Goal: Task Accomplishment & Management: Complete application form

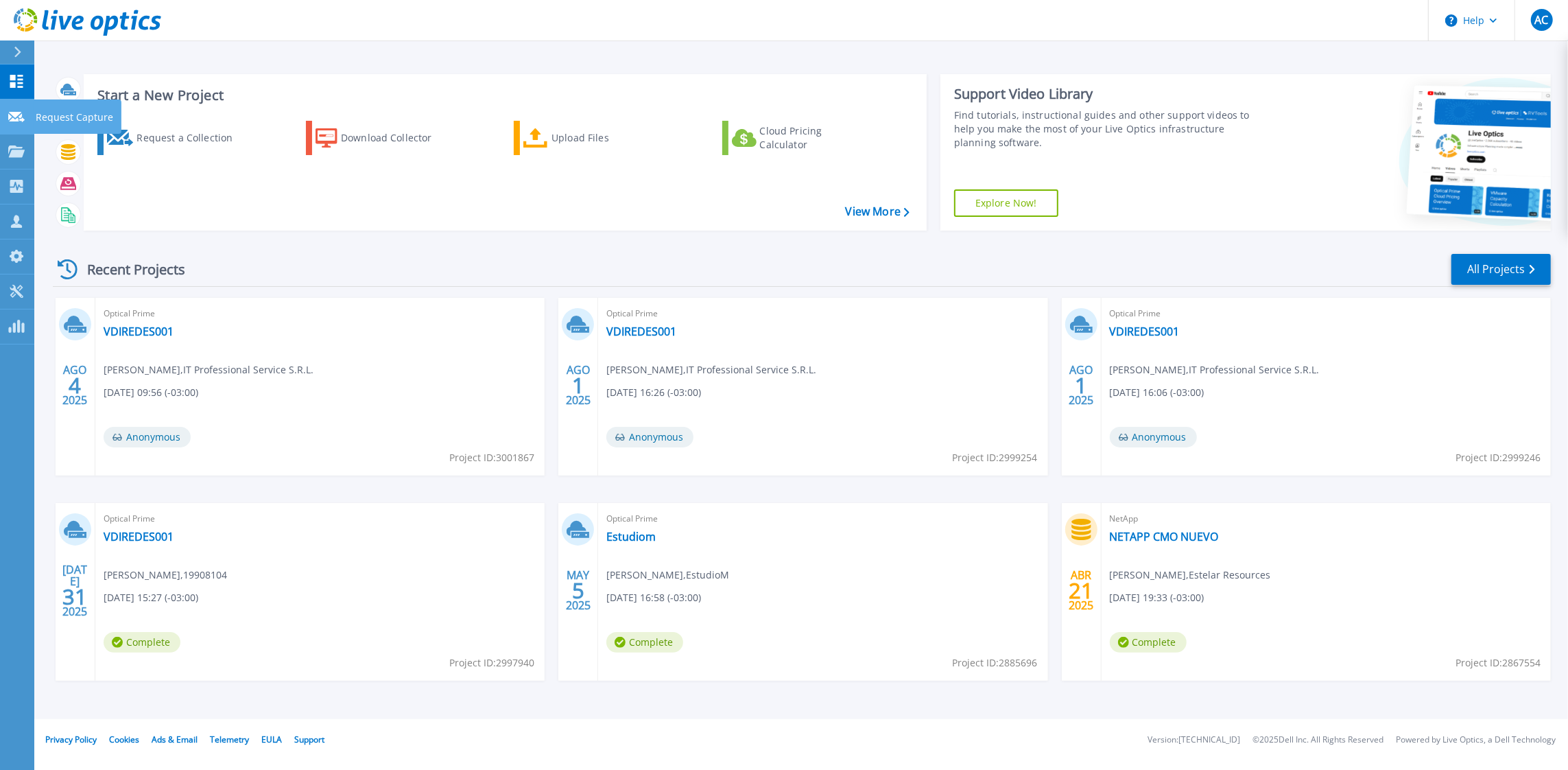
click at [85, 117] on p "Request Capture" at bounding box center [74, 117] width 78 height 35
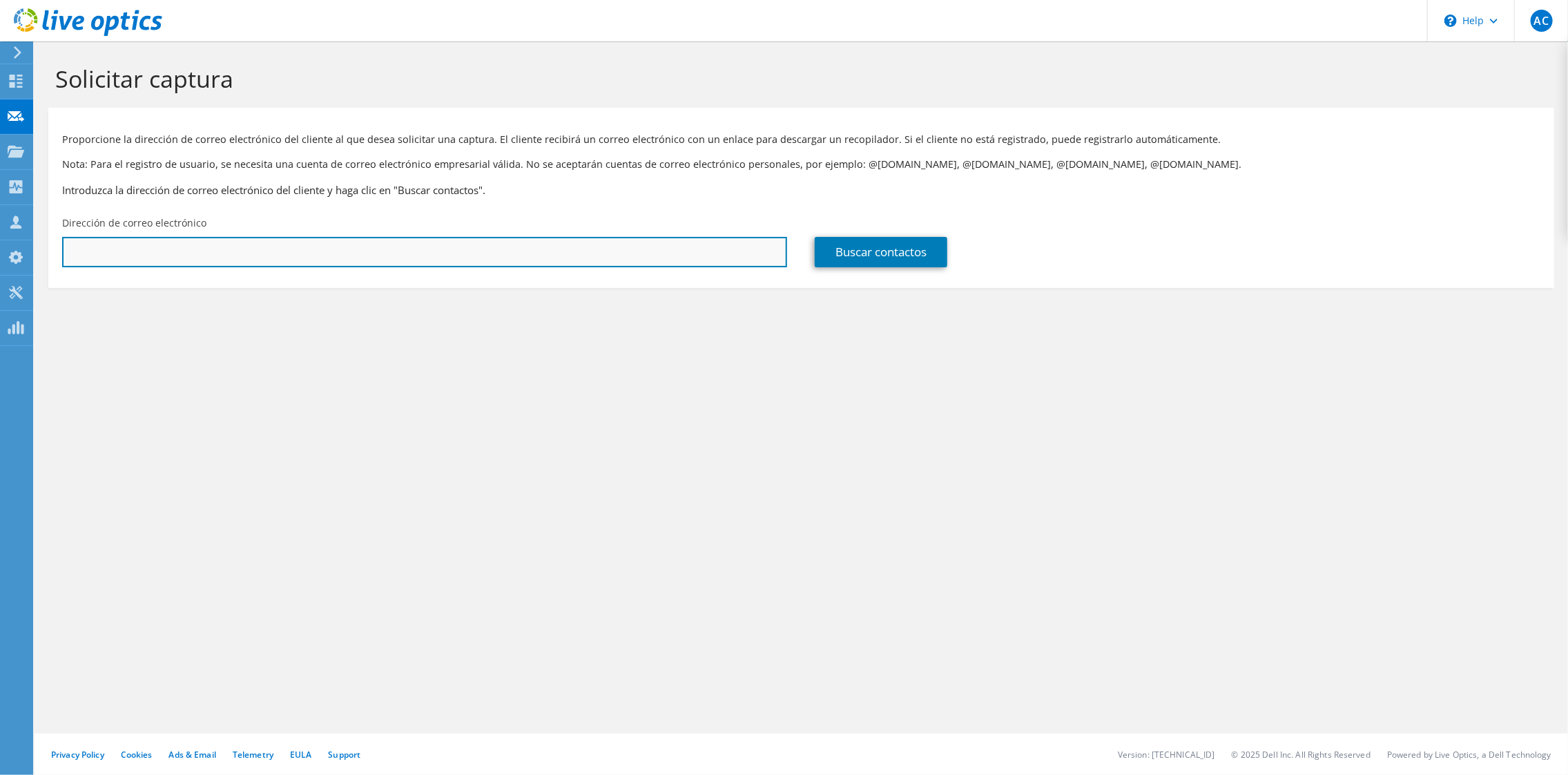
click at [188, 251] on input "text" at bounding box center [424, 251] width 725 height 30
click at [450, 257] on input "text" at bounding box center [424, 251] width 725 height 30
paste input "[EMAIL_ADDRESS][DOMAIN_NAME]"
type input "cristian.ganga@mineros.la"
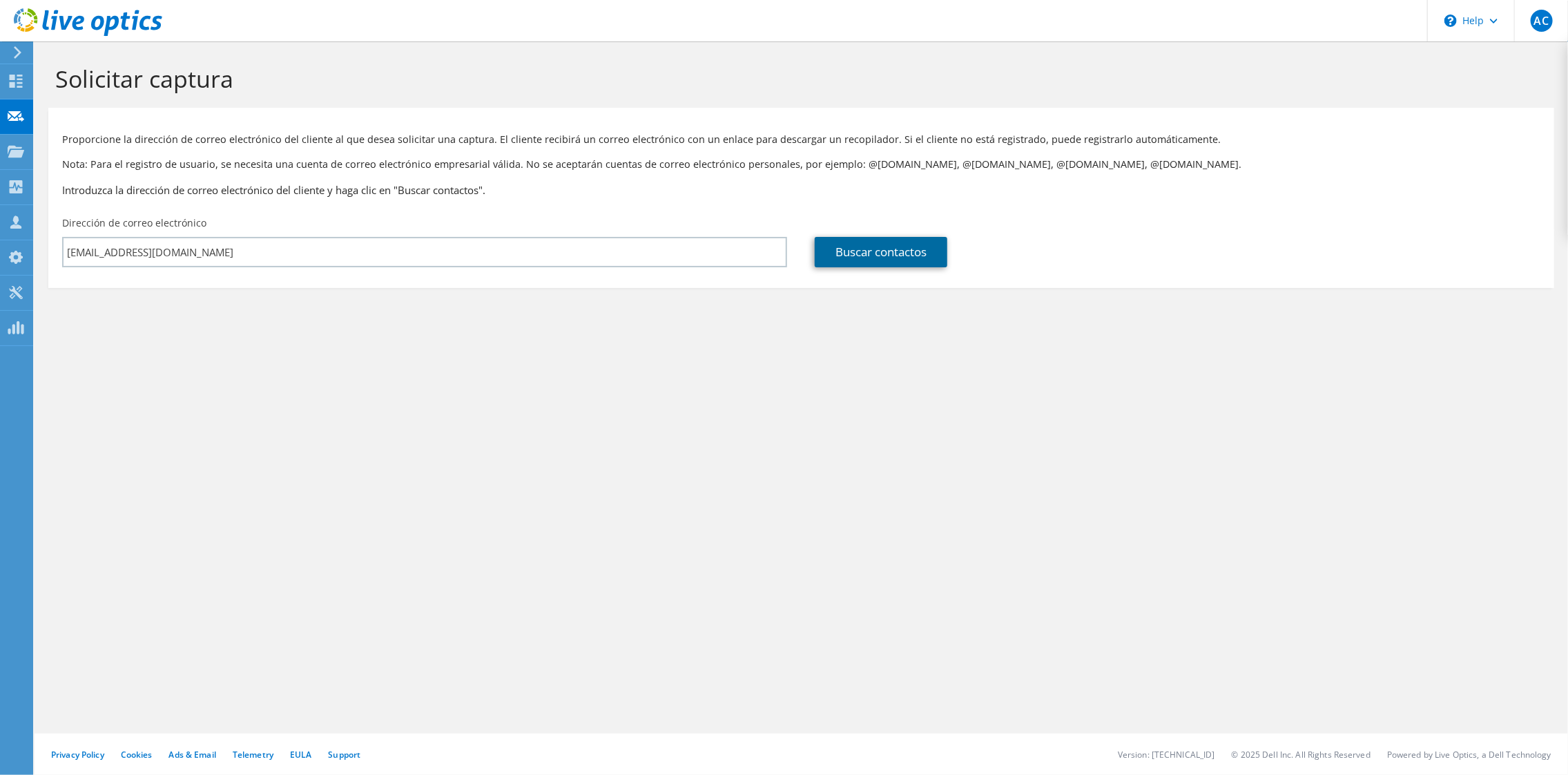
click at [862, 257] on link "Buscar contactos" at bounding box center [881, 251] width 132 height 30
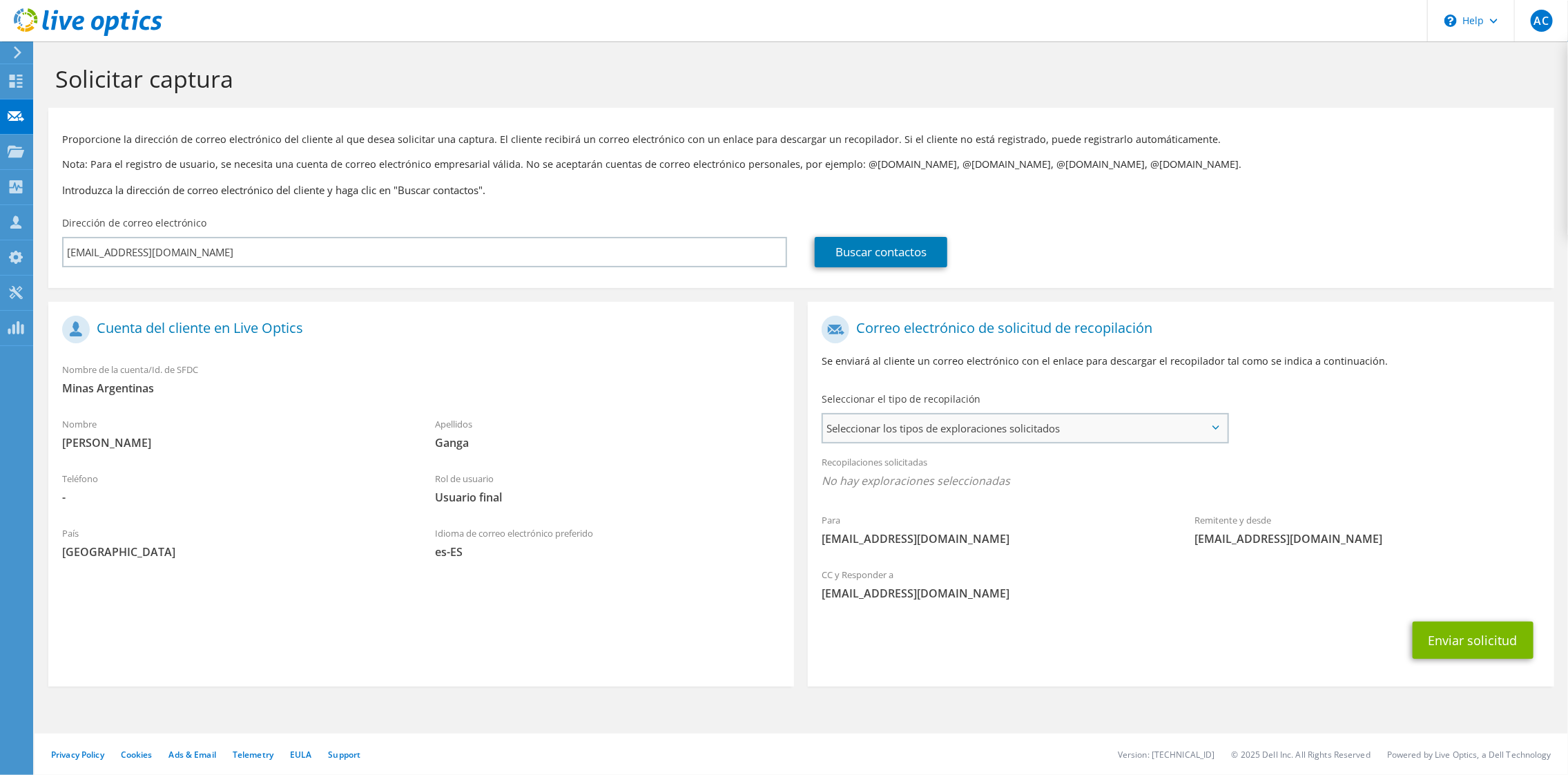
click at [1042, 436] on span "Seleccionar los tipos de exploraciones solicitados" at bounding box center [1025, 428] width 404 height 28
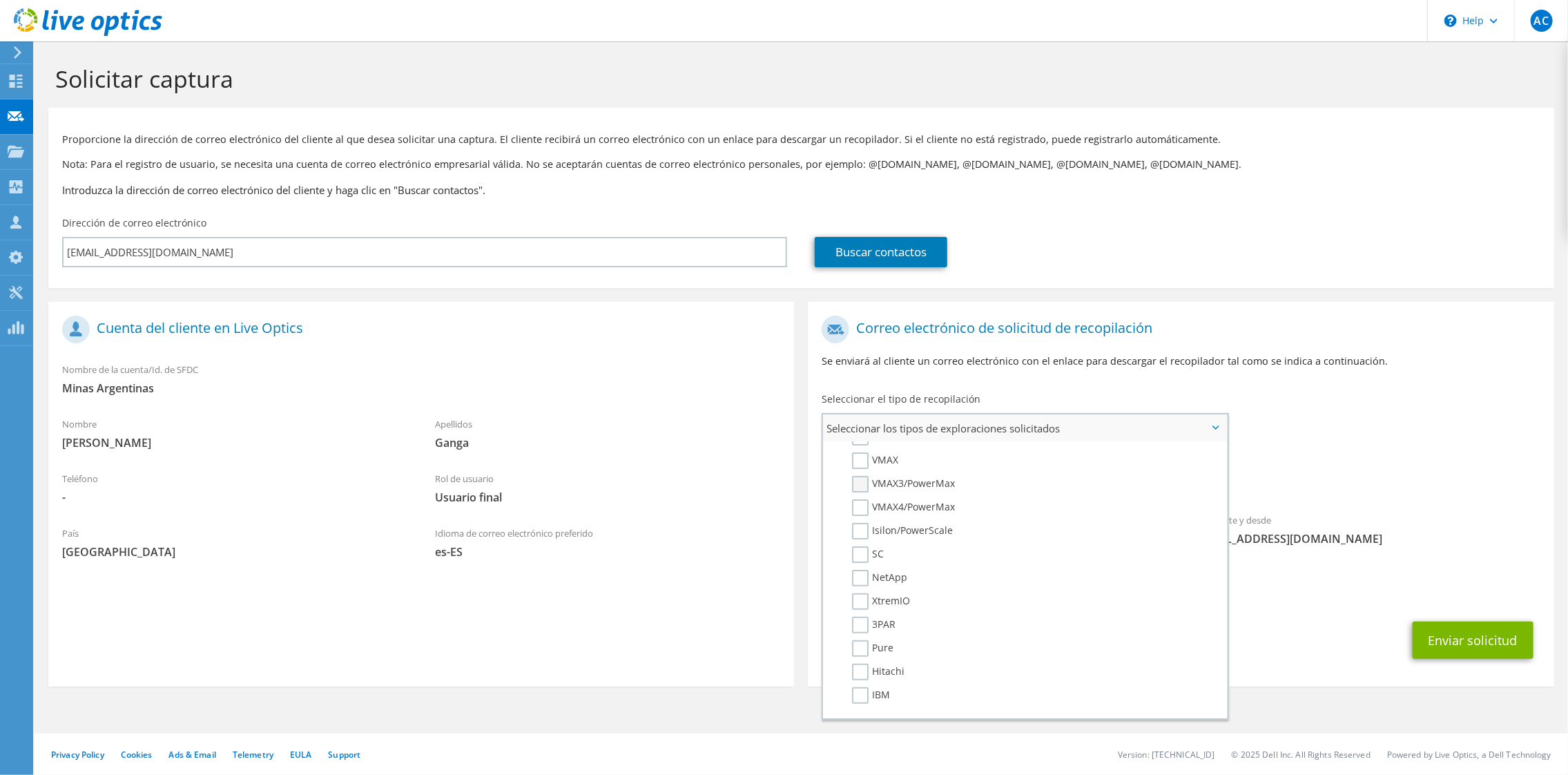
scroll to position [161, 0]
click at [857, 572] on label "Unity" at bounding box center [874, 574] width 44 height 17
click at [0, 0] on input "Unity" at bounding box center [0, 0] width 0 height 0
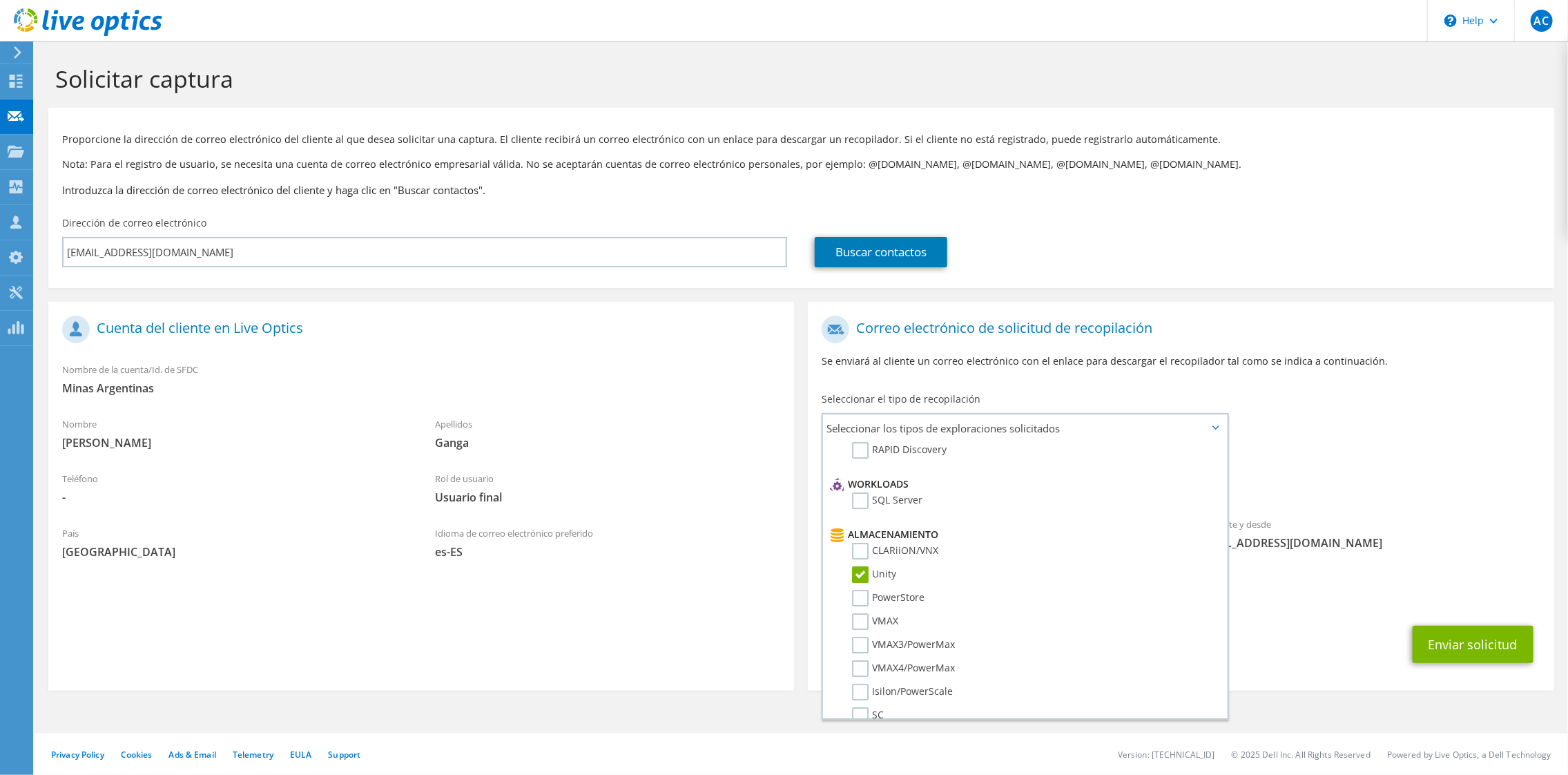
click at [1392, 597] on span "[EMAIL_ADDRESS][DOMAIN_NAME]" at bounding box center [1181, 597] width 718 height 15
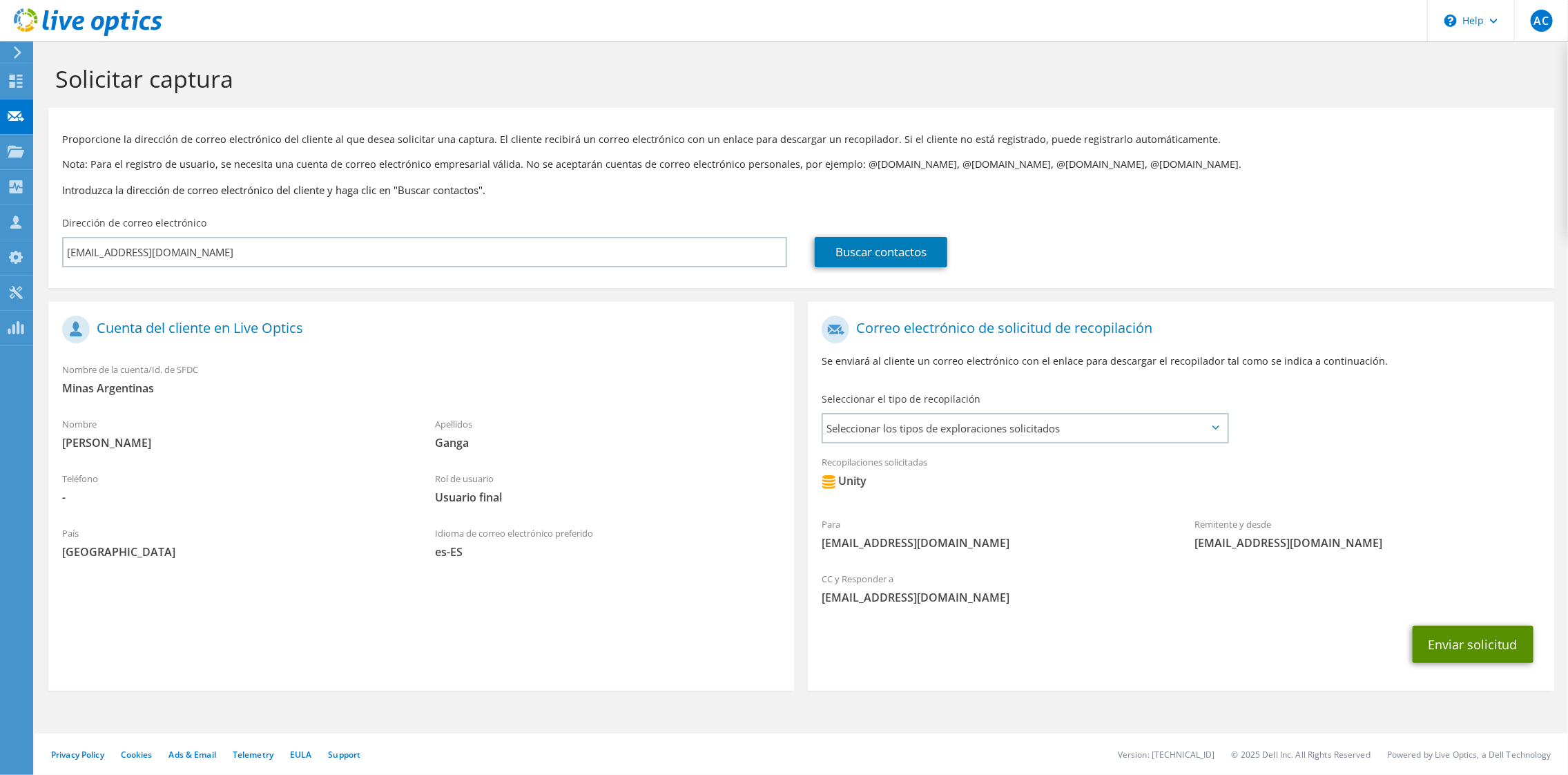
click at [1462, 645] on button "Enviar solicitud" at bounding box center [1473, 644] width 121 height 37
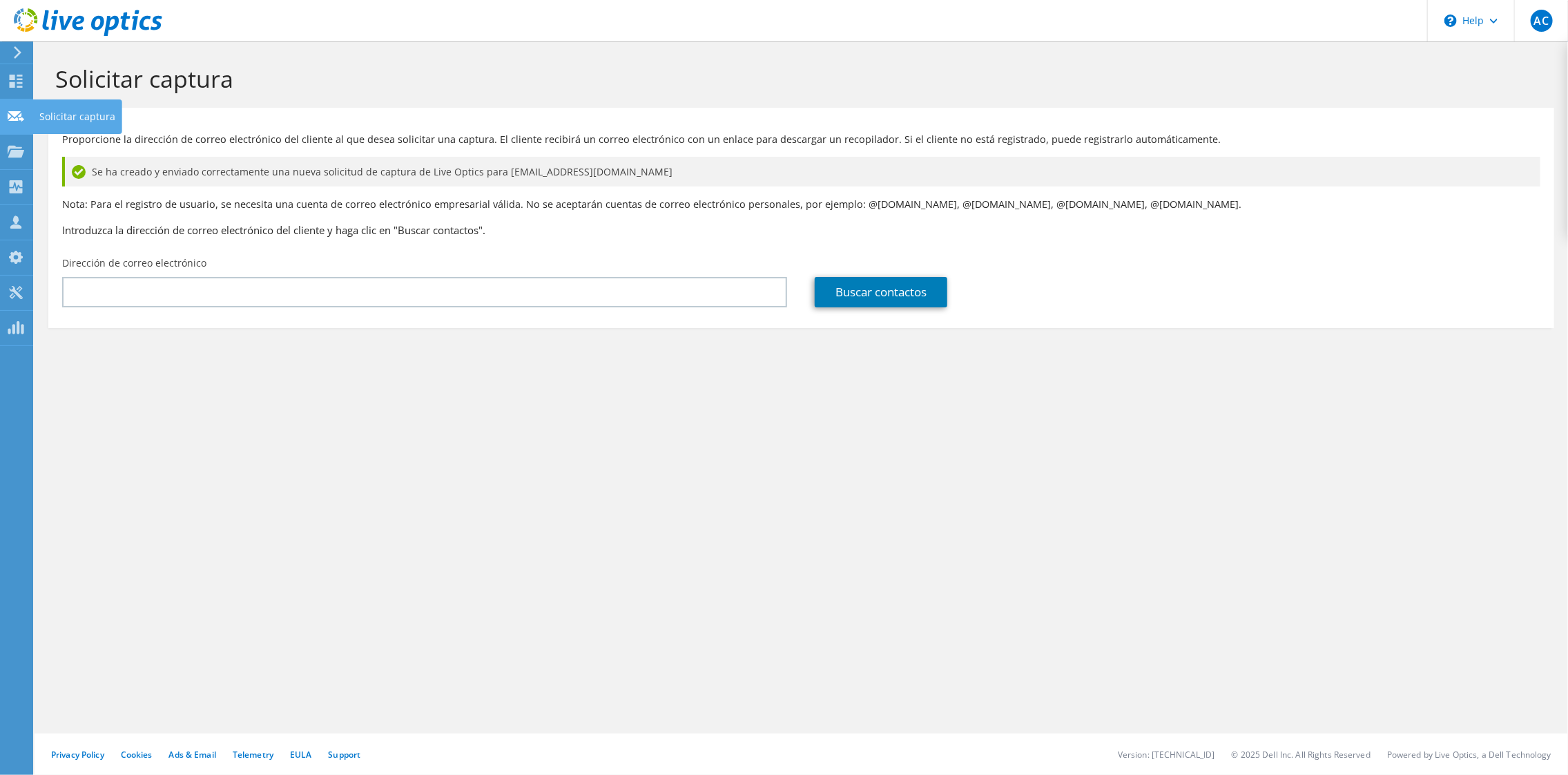
click at [15, 117] on use at bounding box center [16, 116] width 17 height 10
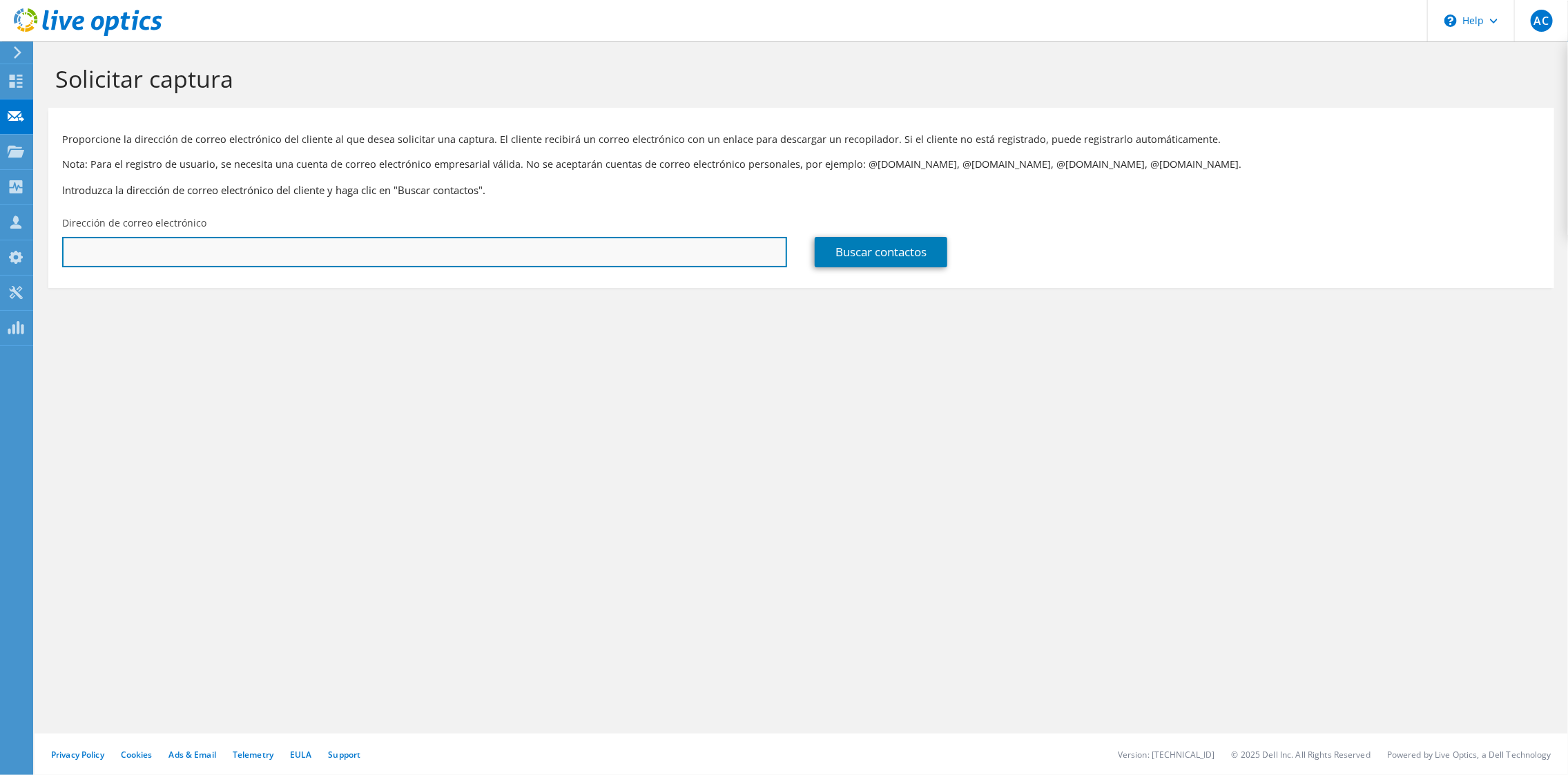
click at [237, 254] on input "text" at bounding box center [424, 251] width 725 height 30
paste input "cristian.ganga@mineros.la"
type input "cristian.ganga@mineros.la"
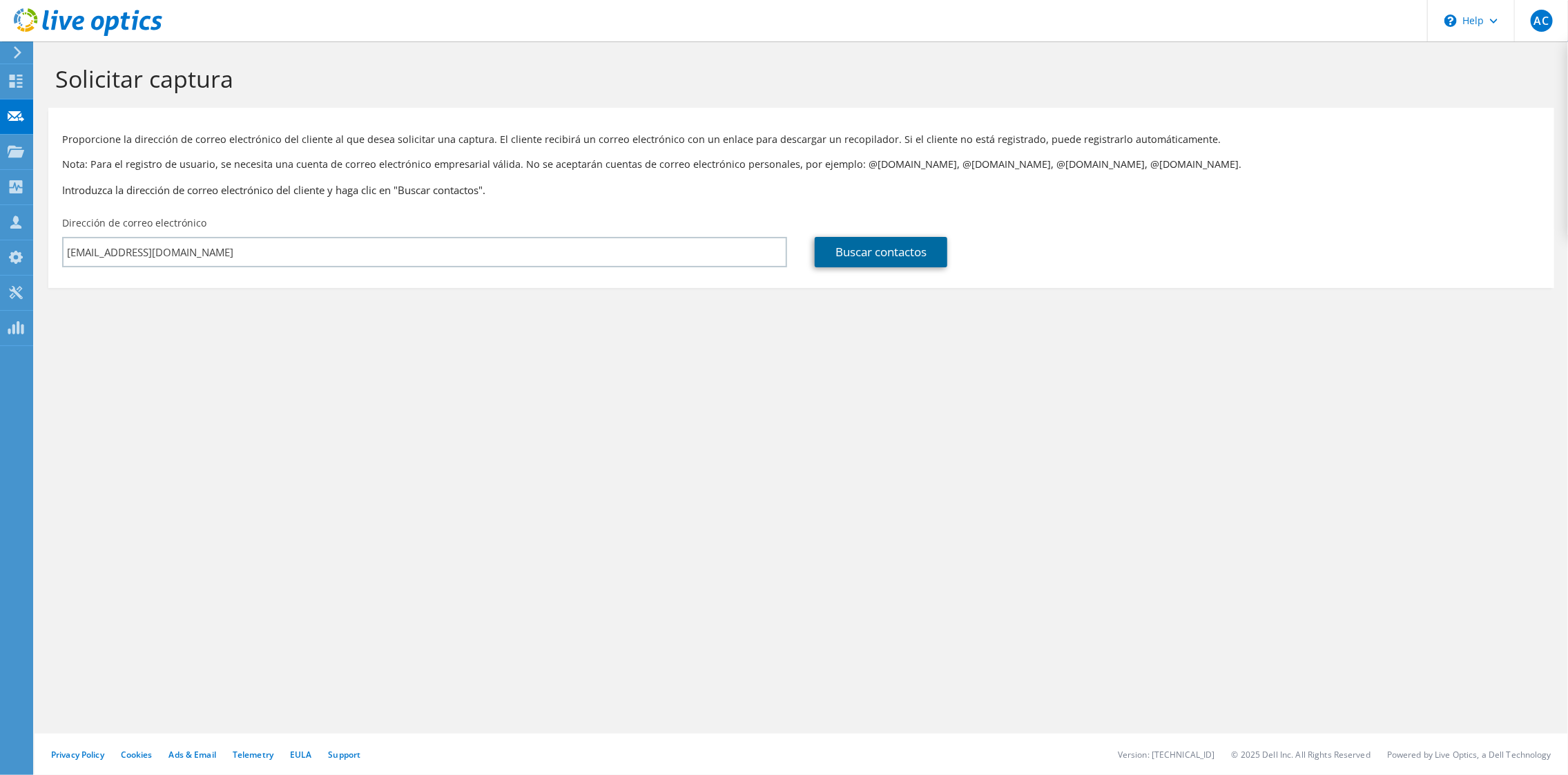
click at [849, 256] on link "Buscar contactos" at bounding box center [881, 251] width 132 height 30
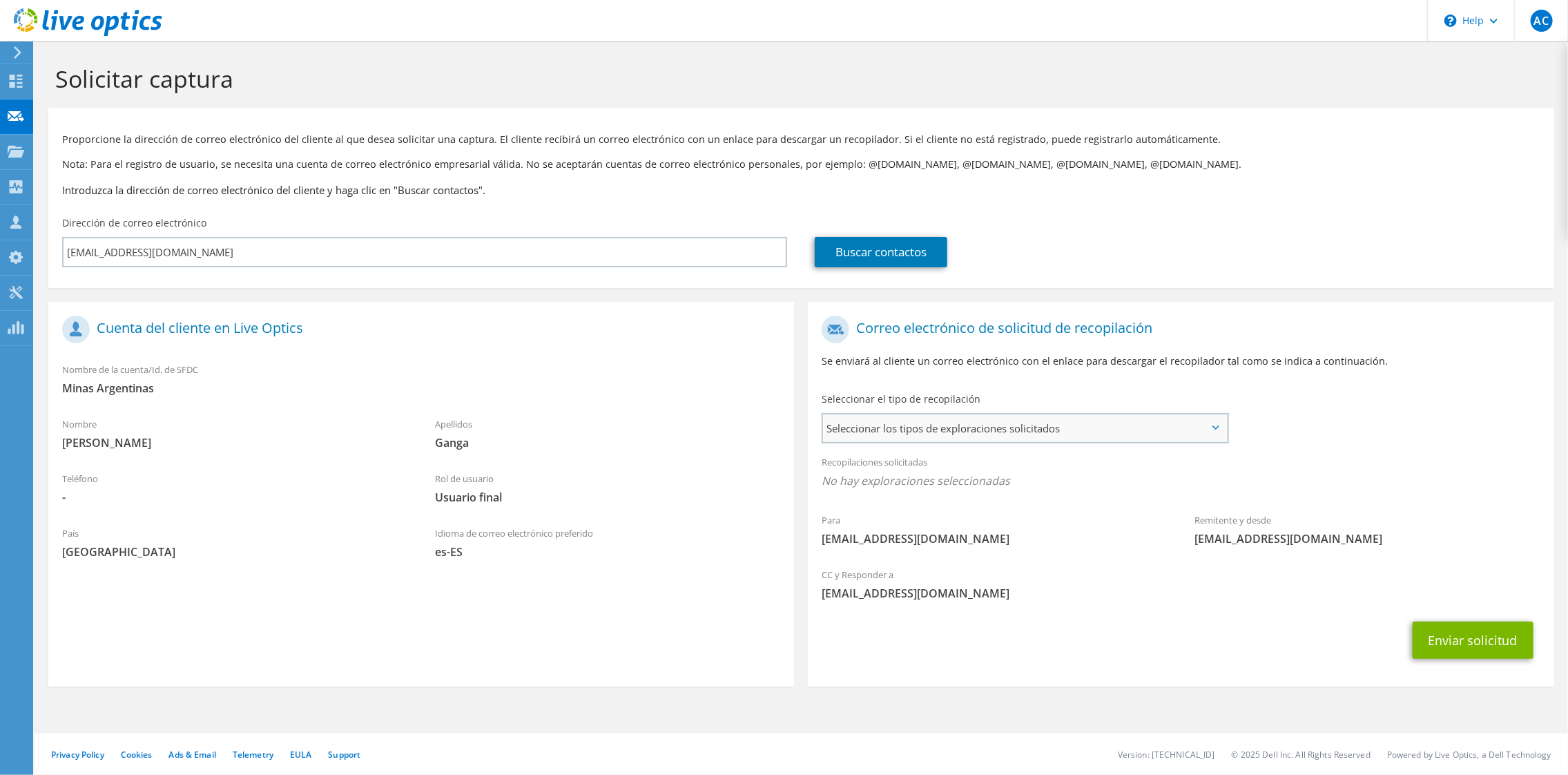
click at [920, 432] on span "Seleccionar los tipos de exploraciones solicitados" at bounding box center [1025, 428] width 404 height 28
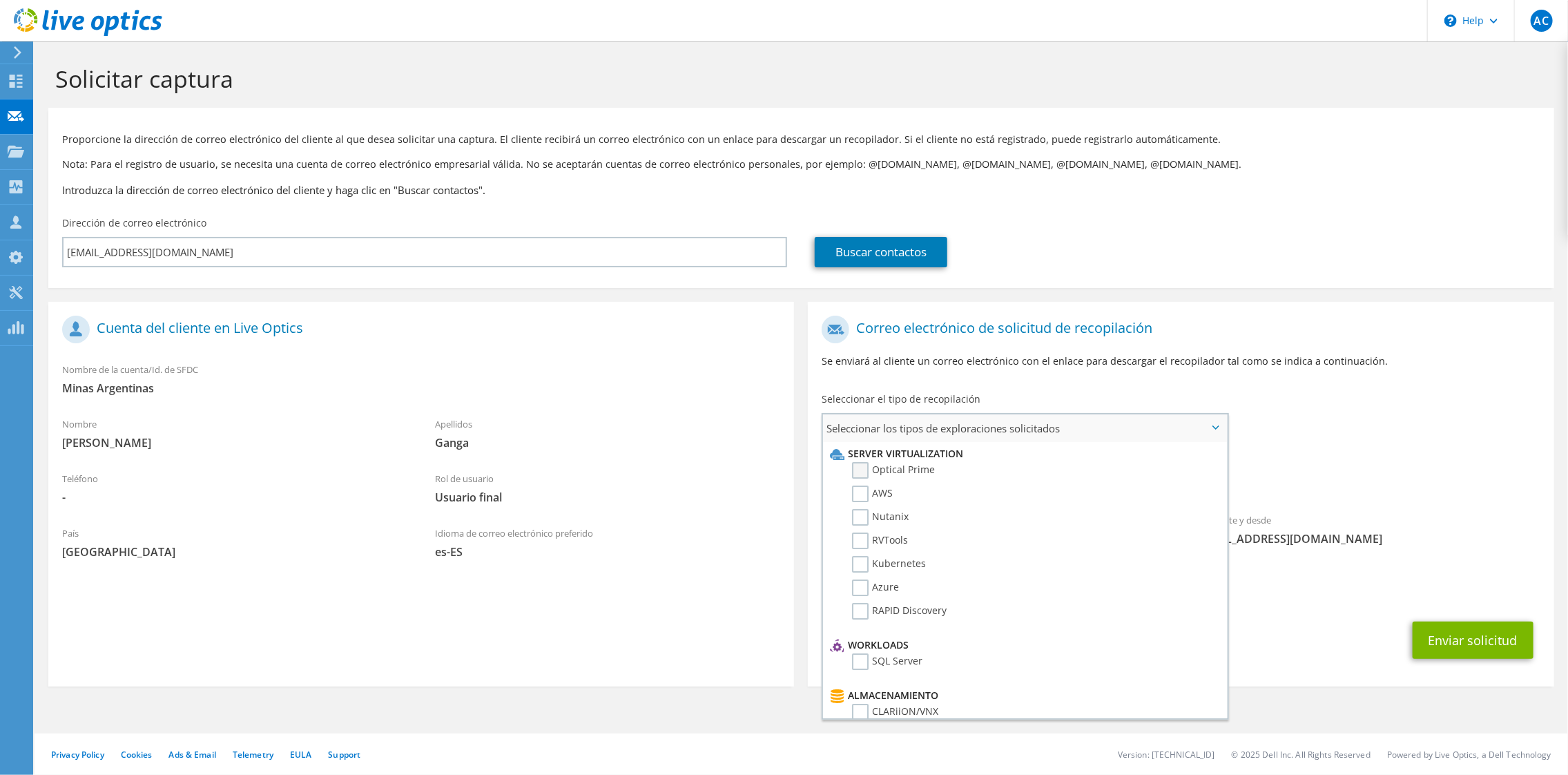
click at [857, 463] on label "Optical Prime" at bounding box center [893, 470] width 83 height 17
click at [0, 0] on input "Optical Prime" at bounding box center [0, 0] width 0 height 0
click at [1351, 495] on span "Optical Prime" at bounding box center [1181, 484] width 718 height 23
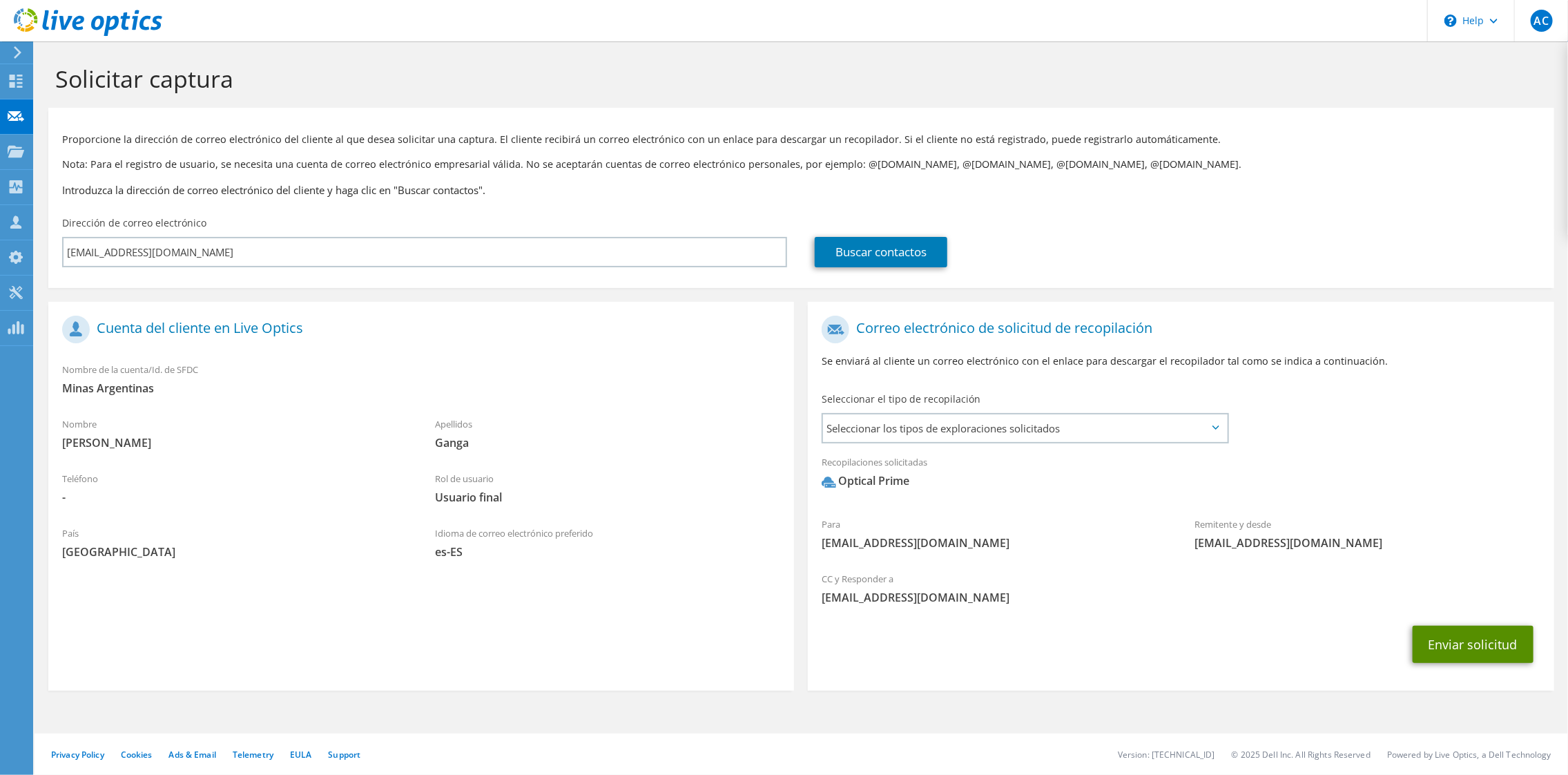
drag, startPoint x: 1438, startPoint y: 640, endPoint x: 1058, endPoint y: 464, distance: 418.8
click at [1058, 464] on section "Correo electrónico de solicitud de recopilación Se enviará al cliente un correo…" at bounding box center [1181, 496] width 746 height 389
click at [1045, 438] on span "Seleccionar los tipos de exploraciones solicitados" at bounding box center [1025, 428] width 404 height 28
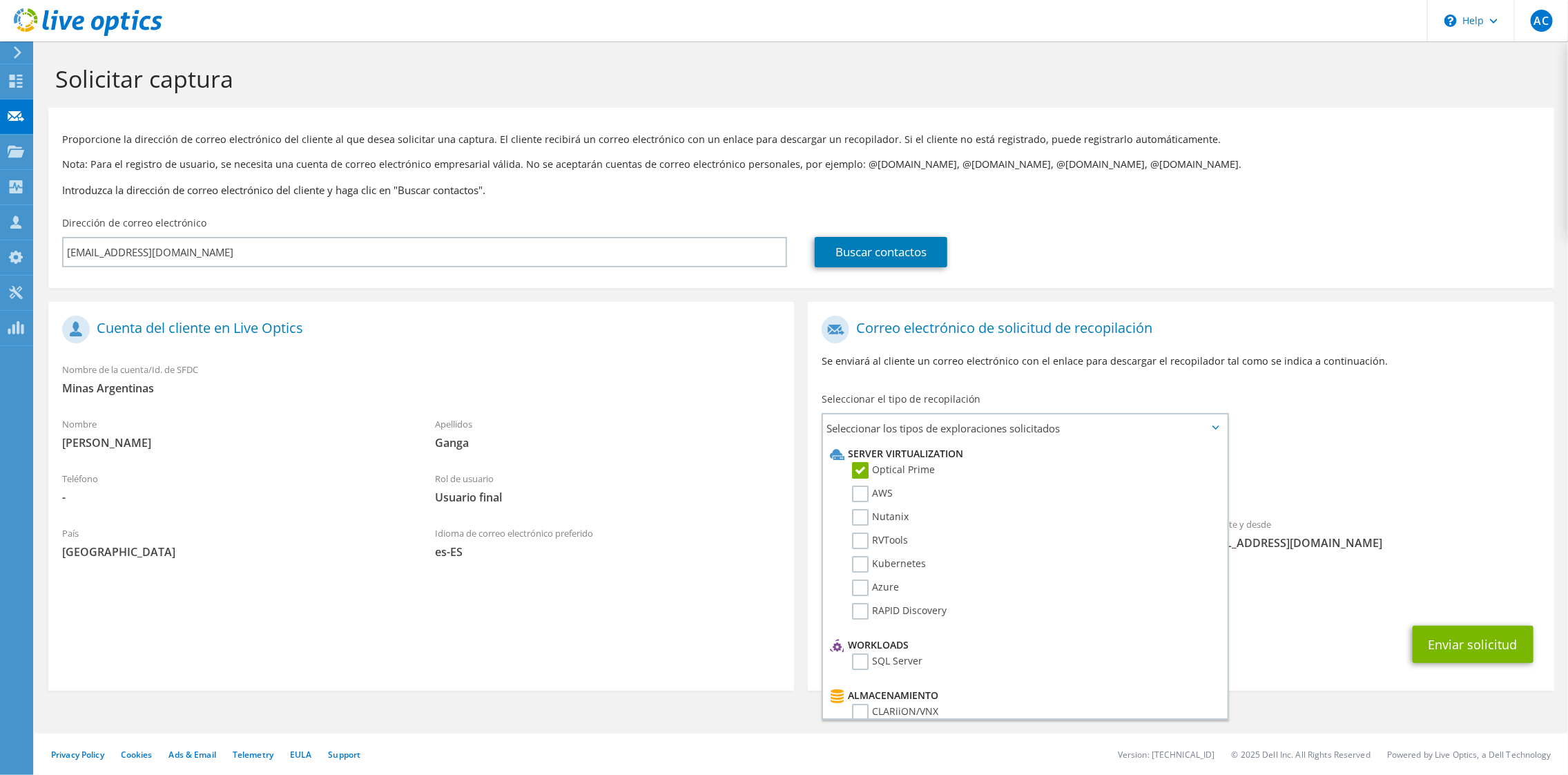
click at [1411, 542] on span "[EMAIL_ADDRESS][DOMAIN_NAME]" at bounding box center [1368, 542] width 345 height 15
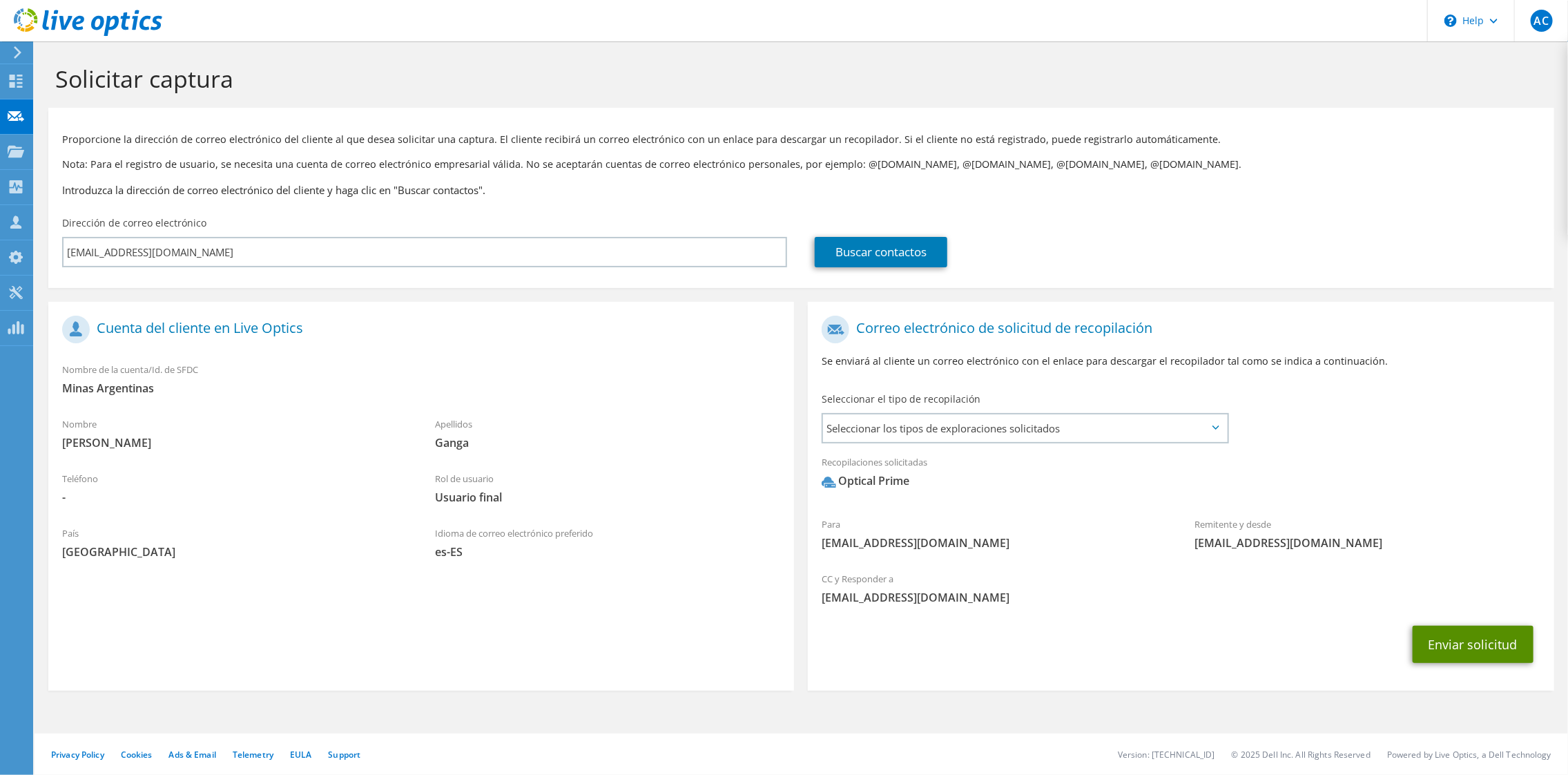
click at [1468, 643] on button "Enviar solicitud" at bounding box center [1473, 644] width 121 height 37
